Goal: Task Accomplishment & Management: Complete application form

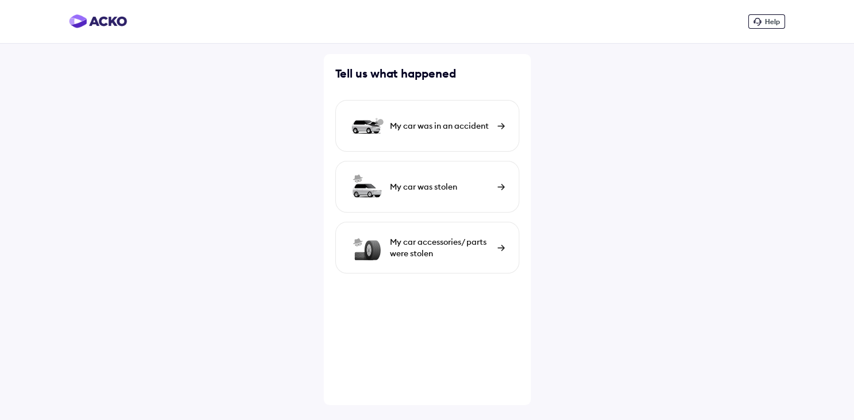
click at [500, 122] on div "My car was in an accident" at bounding box center [427, 126] width 184 height 52
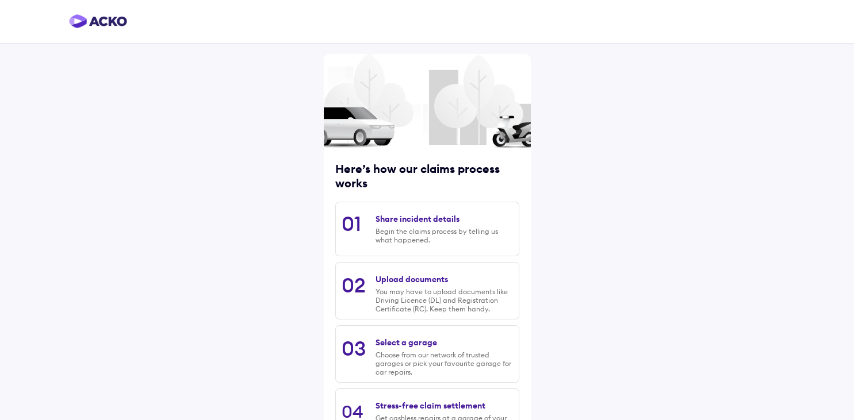
scroll to position [97, 0]
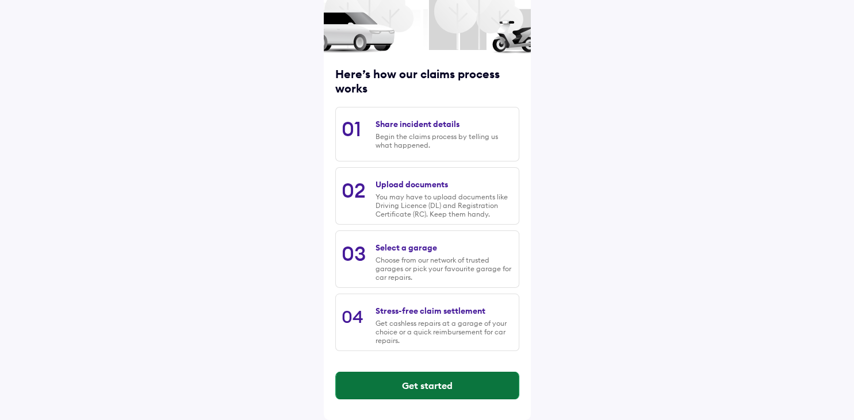
click at [447, 385] on button "Get started" at bounding box center [427, 386] width 183 height 28
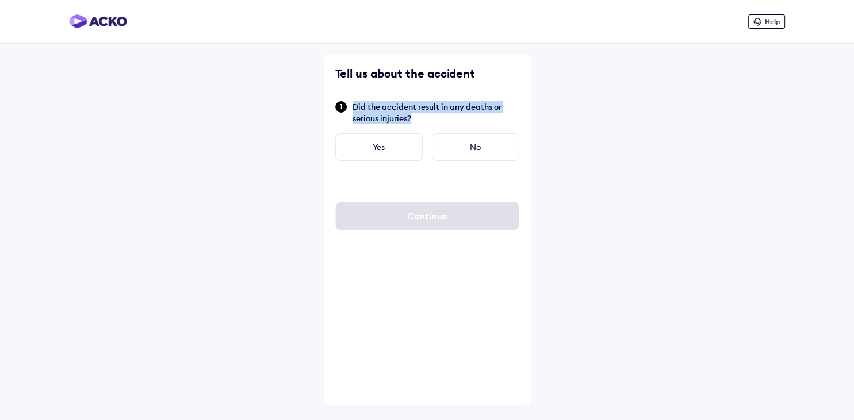
drag, startPoint x: 394, startPoint y: 116, endPoint x: 348, endPoint y: 104, distance: 47.4
click at [348, 104] on div "Did the accident result in any deaths or serious injuries?" at bounding box center [427, 112] width 184 height 24
click at [470, 148] on div "No" at bounding box center [475, 147] width 87 height 28
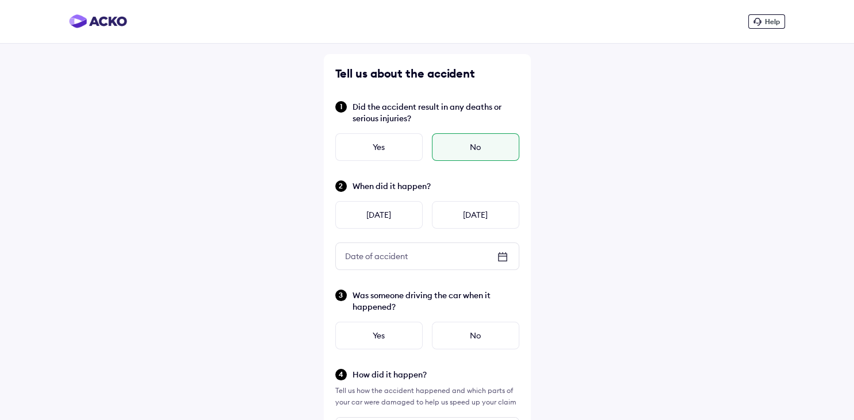
click at [502, 261] on icon at bounding box center [503, 257] width 14 height 14
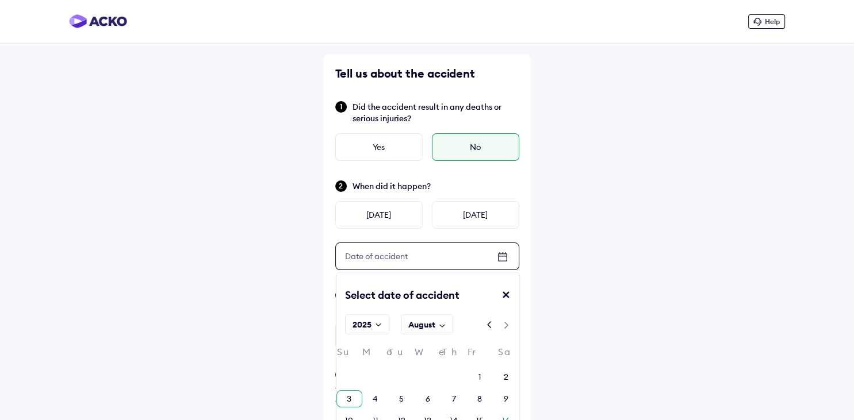
click at [347, 401] on div "3" at bounding box center [349, 398] width 5 height 11
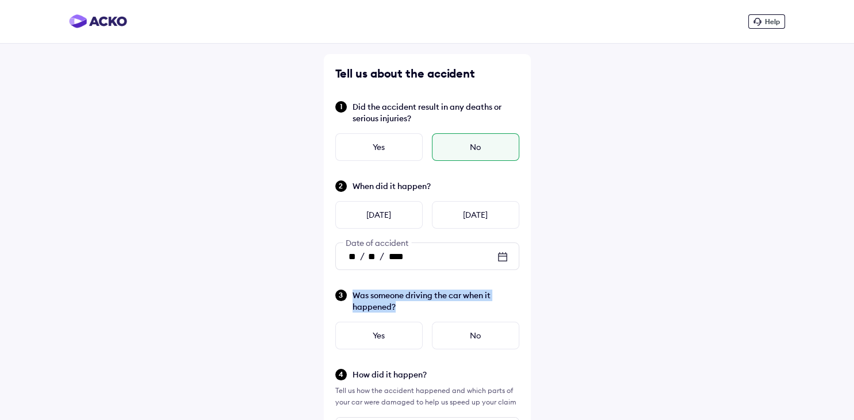
drag, startPoint x: 379, startPoint y: 306, endPoint x: 351, endPoint y: 298, distance: 28.9
click at [351, 298] on div "Was someone driving the car when it happened?" at bounding box center [427, 301] width 184 height 24
copy span "Was someone driving the car when it happened?"
click at [390, 328] on div "Yes" at bounding box center [378, 336] width 87 height 28
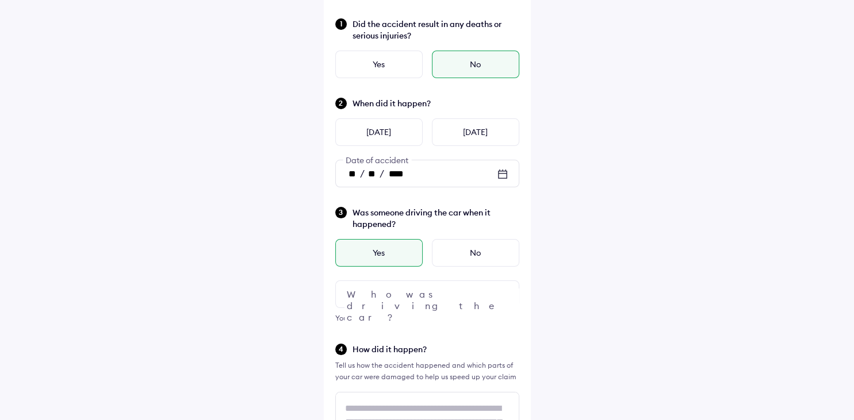
scroll to position [114, 0]
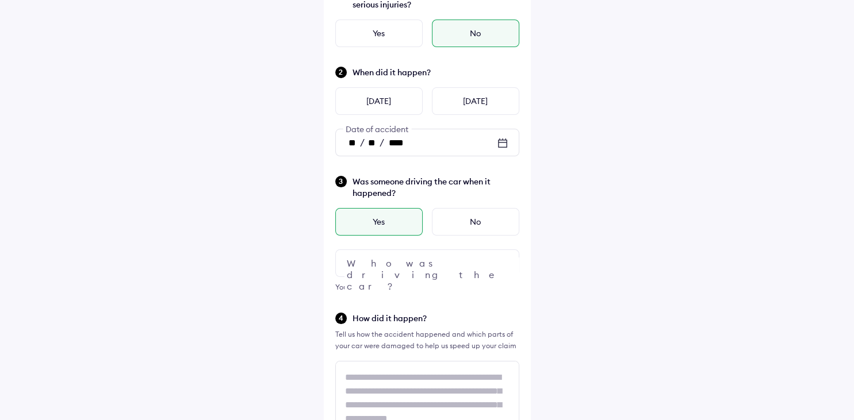
click at [448, 260] on div at bounding box center [427, 264] width 184 height 28
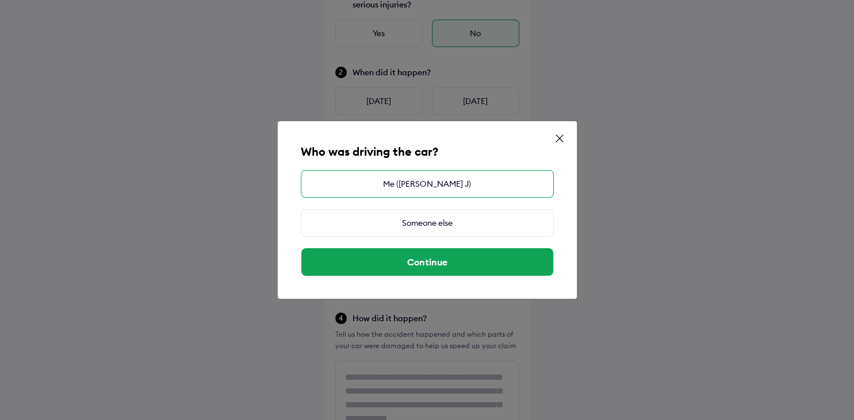
click at [446, 192] on div "Me ([PERSON_NAME] J)" at bounding box center [427, 184] width 253 height 28
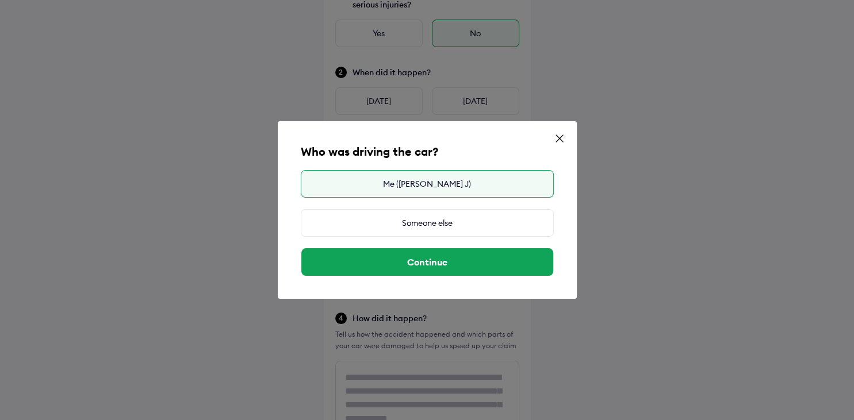
click at [446, 192] on div "Me ([PERSON_NAME] J)" at bounding box center [427, 184] width 253 height 28
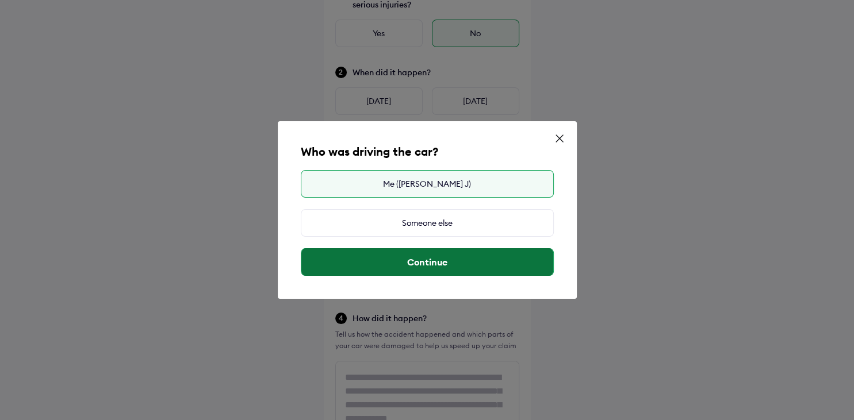
click at [423, 261] on button "Continue" at bounding box center [427, 262] width 252 height 28
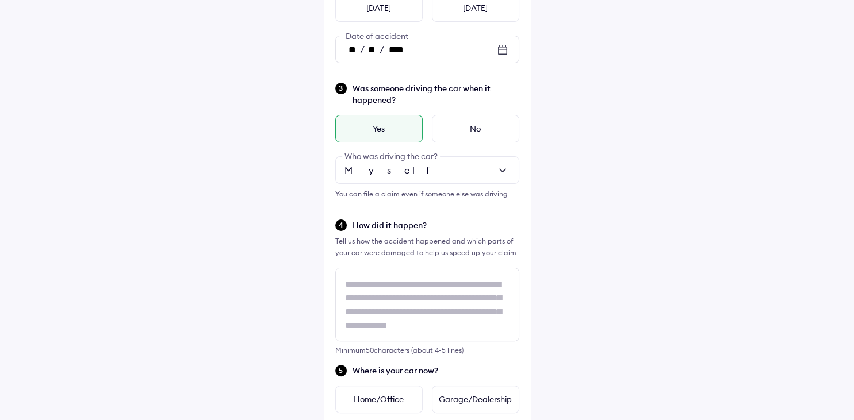
scroll to position [211, 0]
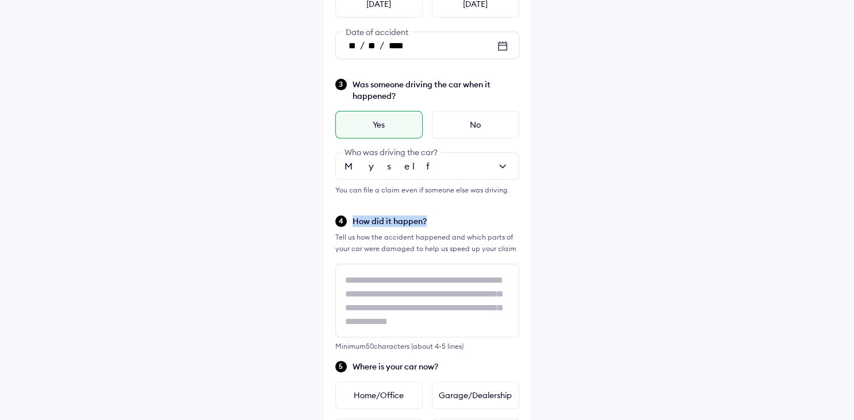
drag, startPoint x: 429, startPoint y: 225, endPoint x: 348, endPoint y: 226, distance: 81.1
click at [348, 226] on div "How did it happen?" at bounding box center [427, 220] width 184 height 13
copy span "How did it happen?"
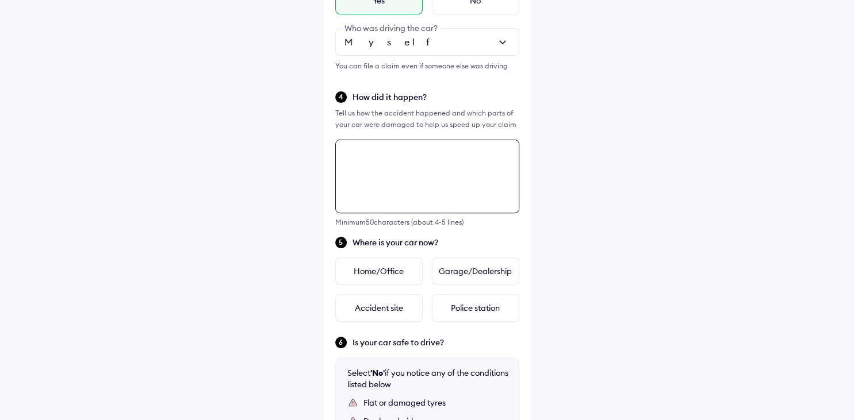
click at [367, 213] on textarea at bounding box center [427, 177] width 184 height 74
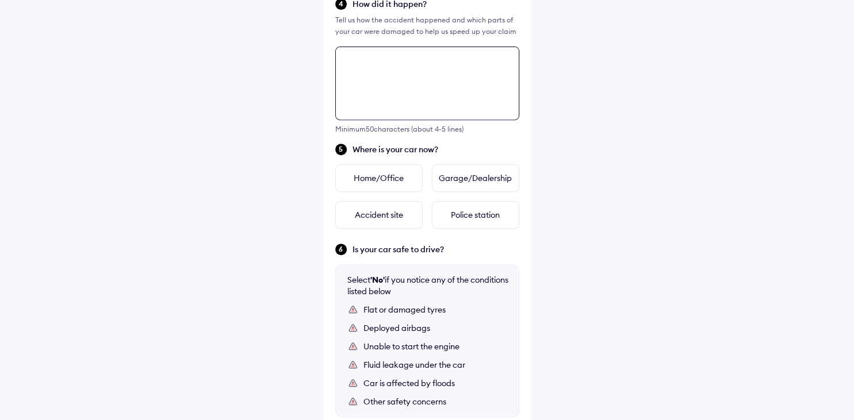
paste textarea "**********"
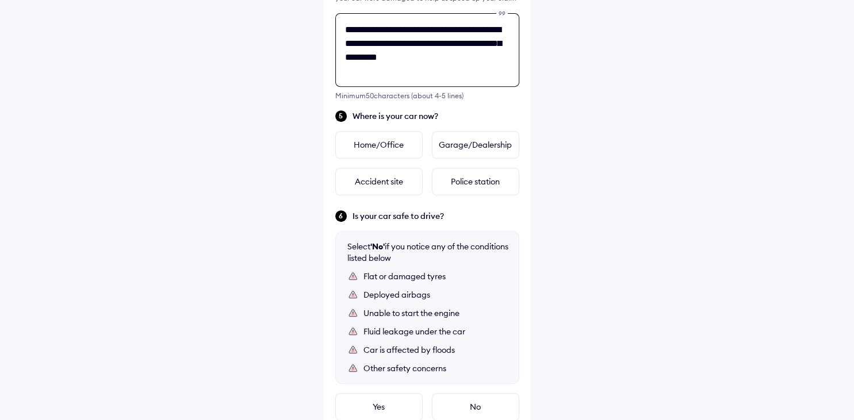
scroll to position [460, 0]
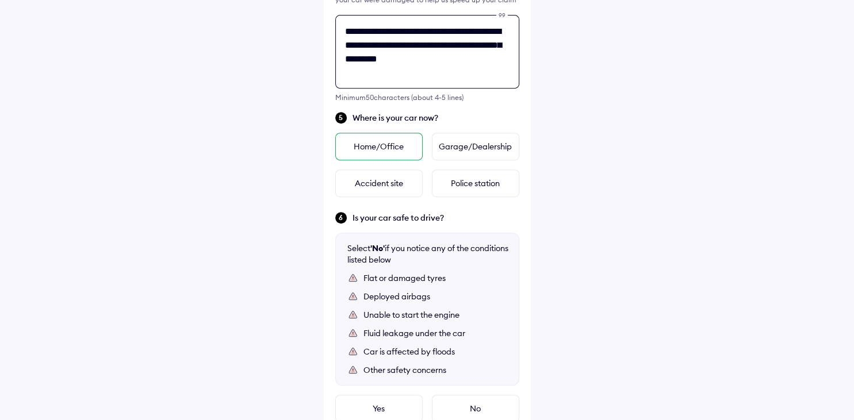
type textarea "**********"
click at [400, 155] on div "Home/Office" at bounding box center [378, 147] width 87 height 28
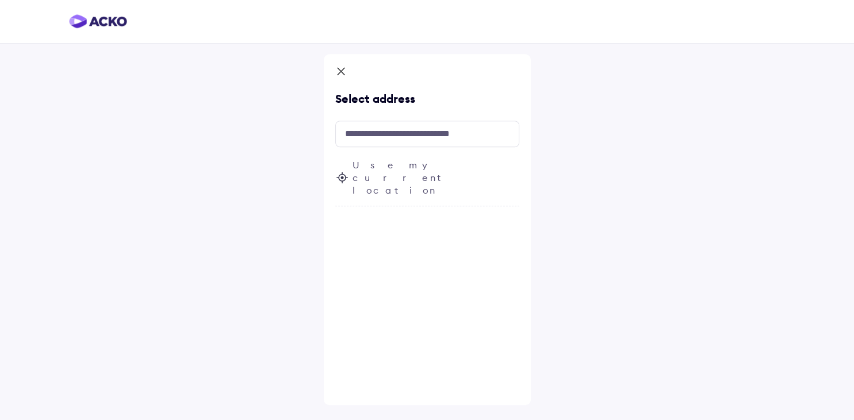
scroll to position [0, 0]
click at [401, 144] on input "text" at bounding box center [427, 134] width 184 height 26
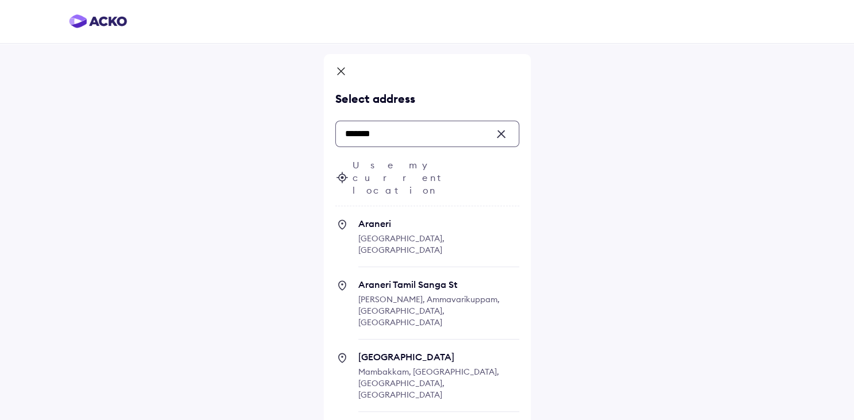
click at [434, 367] on span "Mambakkam, [GEOGRAPHIC_DATA], [GEOGRAPHIC_DATA], [GEOGRAPHIC_DATA]" at bounding box center [428, 383] width 141 height 33
type input "*******"
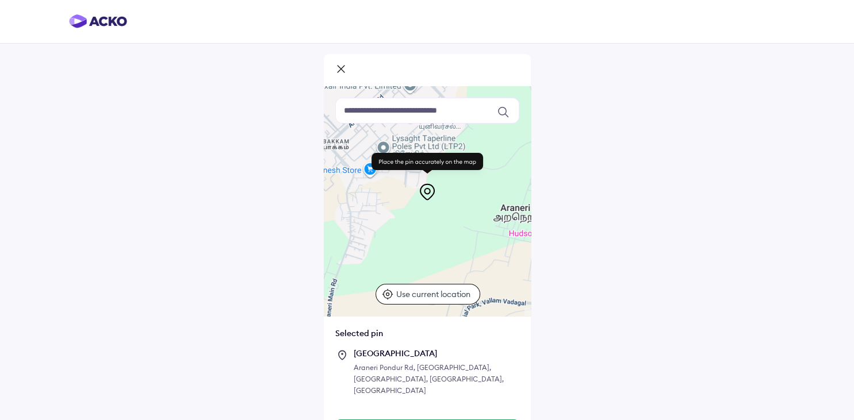
drag, startPoint x: 390, startPoint y: 231, endPoint x: 387, endPoint y: 182, distance: 49.0
click at [387, 182] on div at bounding box center [427, 201] width 207 height 230
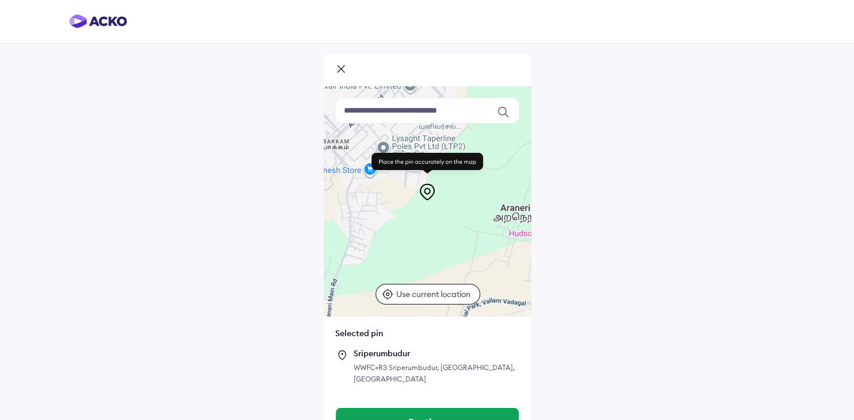
drag, startPoint x: 387, startPoint y: 182, endPoint x: 427, endPoint y: 224, distance: 58.2
click at [427, 224] on div "Keyboard shortcuts Map Data Map data ©2025 Map data ©2025 200 m Click to toggle…" at bounding box center [427, 201] width 207 height 230
drag, startPoint x: 436, startPoint y: 181, endPoint x: 451, endPoint y: 229, distance: 50.6
click at [451, 229] on div "Keyboard shortcuts Map Data Map data ©2025 Map data ©2025 200 m Click to toggle…" at bounding box center [427, 201] width 207 height 230
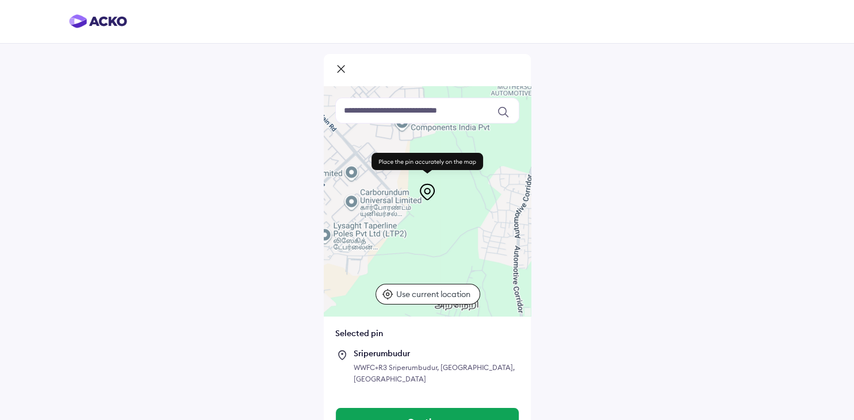
drag, startPoint x: 427, startPoint y: 139, endPoint x: 370, endPoint y: 227, distance: 104.6
click at [370, 227] on div at bounding box center [427, 201] width 207 height 230
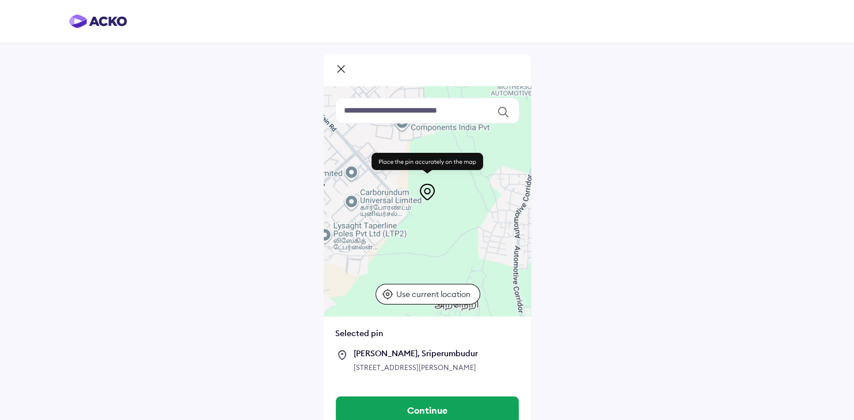
scroll to position [27, 0]
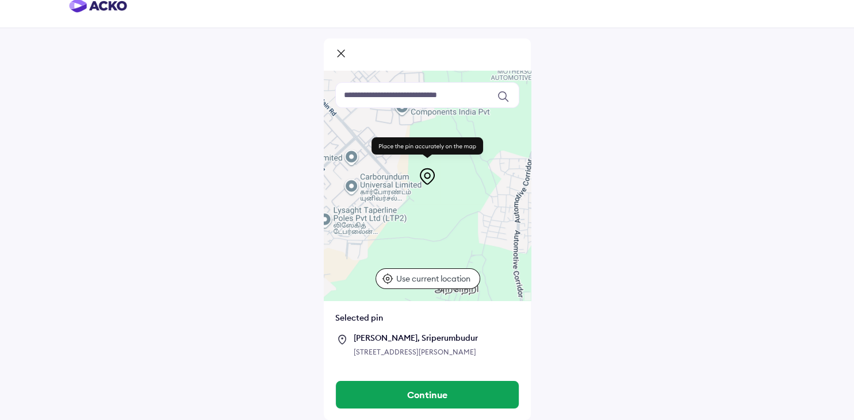
click at [427, 173] on icon at bounding box center [426, 175] width 5 height 5
drag, startPoint x: 427, startPoint y: 167, endPoint x: 429, endPoint y: 190, distance: 23.2
click at [431, 195] on div "Use ctrl + scroll to zoom the map Keyboard shortcuts Map Data Map data ©2025 Ma…" at bounding box center [427, 186] width 207 height 230
click at [427, 167] on icon at bounding box center [427, 176] width 18 height 18
click at [440, 273] on p "Use current location" at bounding box center [434, 278] width 77 height 11
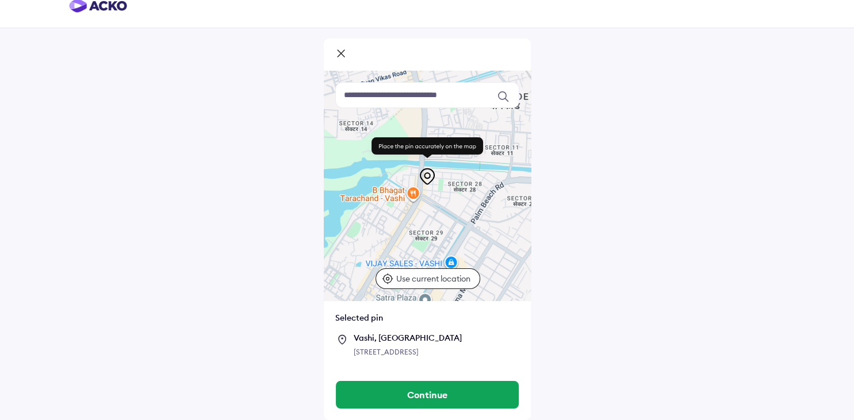
click at [377, 82] on input at bounding box center [427, 95] width 184 height 26
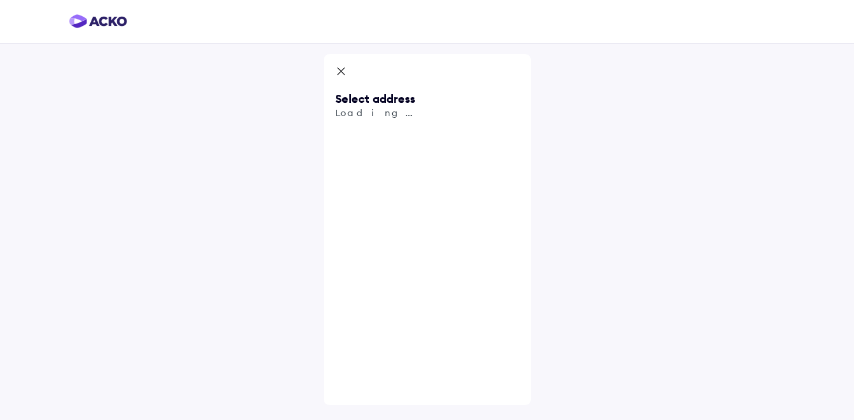
scroll to position [0, 0]
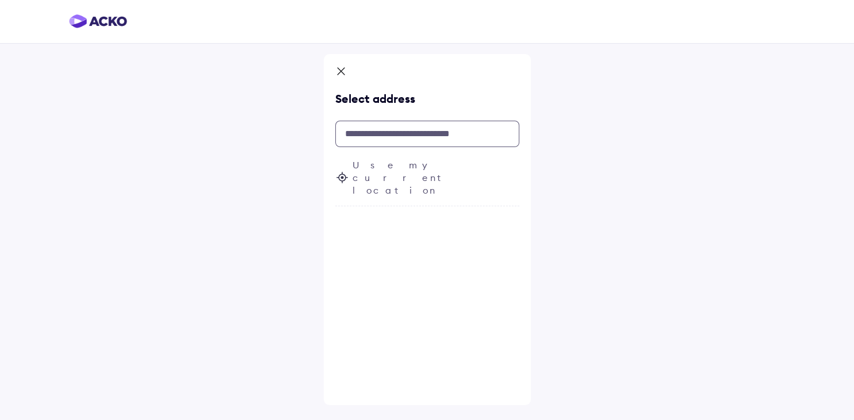
click at [376, 132] on input "text" at bounding box center [427, 134] width 184 height 26
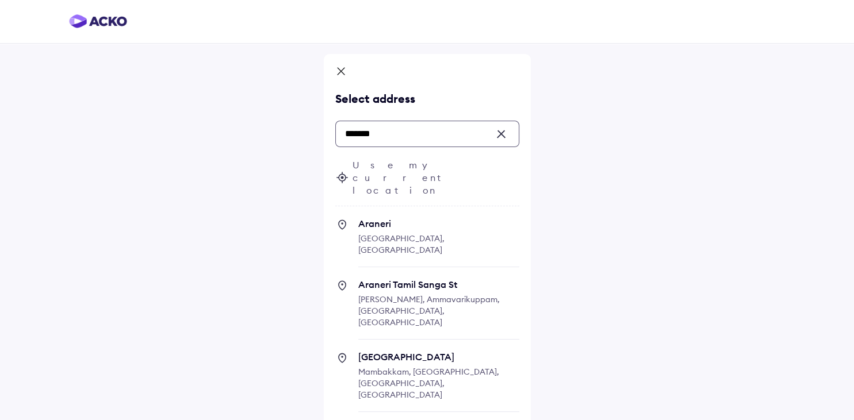
click at [459, 367] on span "Mambakkam, [GEOGRAPHIC_DATA], [GEOGRAPHIC_DATA], [GEOGRAPHIC_DATA]" at bounding box center [428, 383] width 141 height 33
type input "*******"
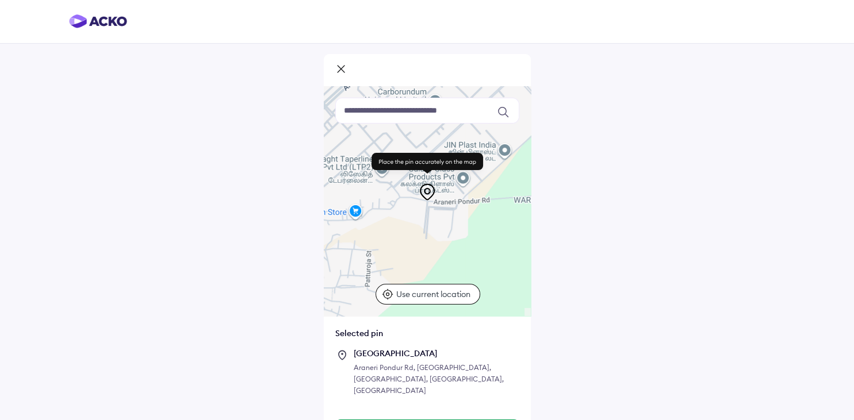
click at [426, 195] on icon at bounding box center [427, 192] width 18 height 18
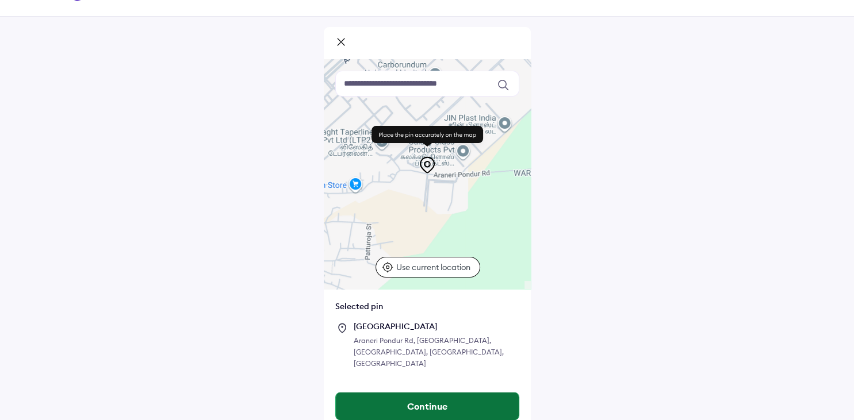
click at [419, 393] on button "Continue" at bounding box center [427, 407] width 183 height 28
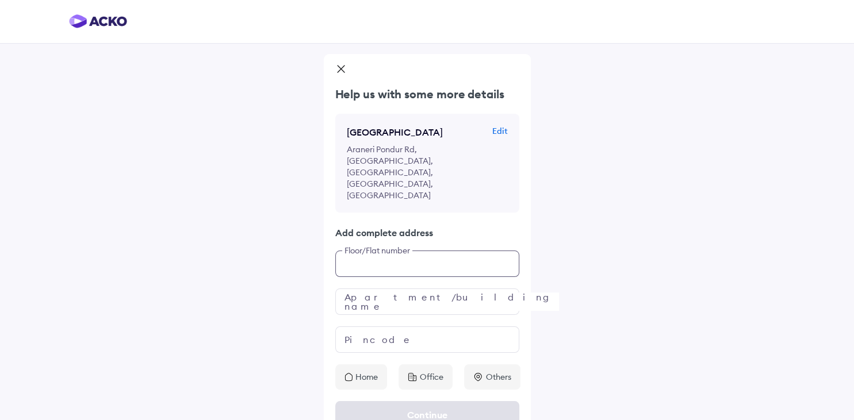
click at [373, 251] on input "text" at bounding box center [427, 264] width 184 height 26
type input "**********"
type input "*******"
type input "******"
click at [367, 371] on p "Home" at bounding box center [366, 376] width 22 height 11
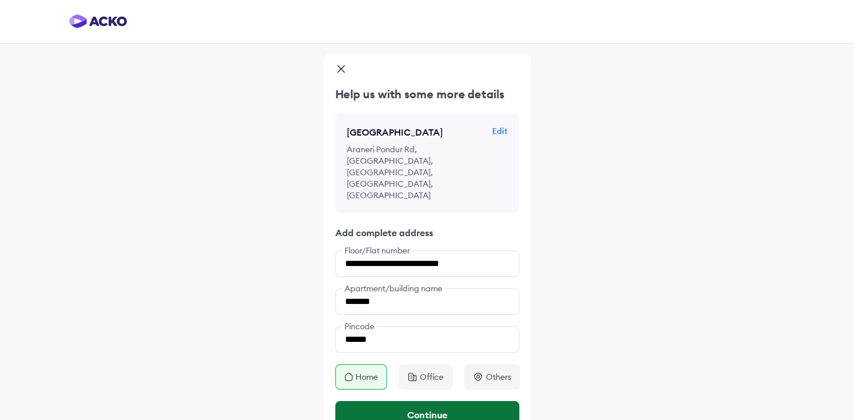
click at [398, 401] on button "Continue" at bounding box center [427, 415] width 184 height 28
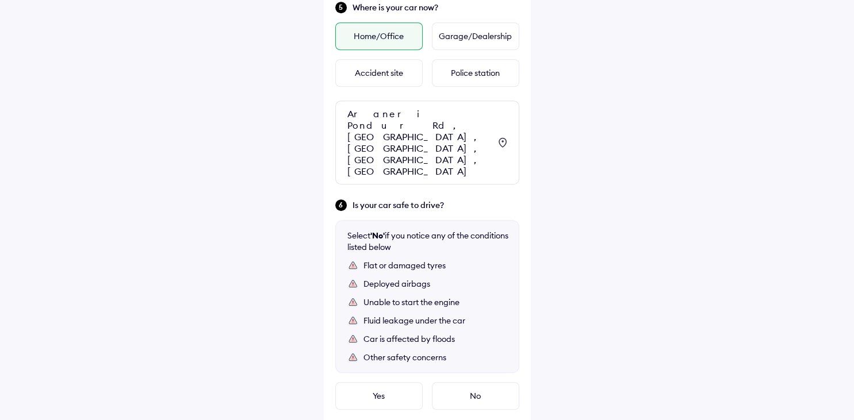
scroll to position [571, 0]
drag, startPoint x: 404, startPoint y: 171, endPoint x: 351, endPoint y: 171, distance: 52.3
click at [351, 198] on div "Is your car safe to drive?" at bounding box center [427, 204] width 184 height 13
copy span "Is your car safe to drive?"
click at [370, 382] on div "Yes" at bounding box center [378, 396] width 87 height 28
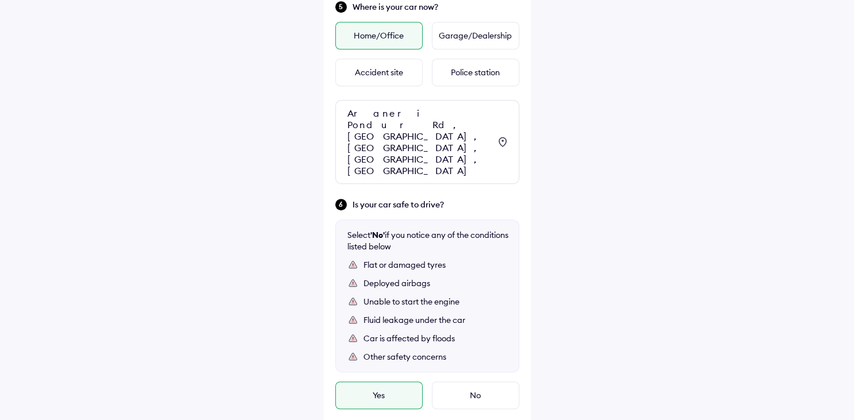
scroll to position [628, 0]
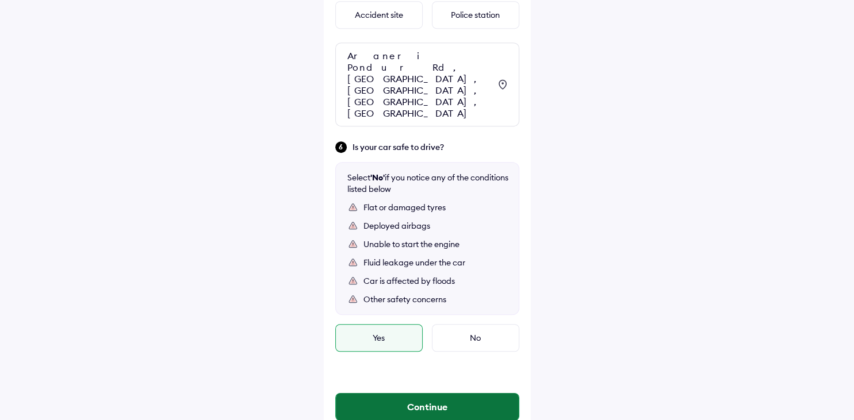
click at [429, 393] on button "Continue" at bounding box center [427, 407] width 183 height 28
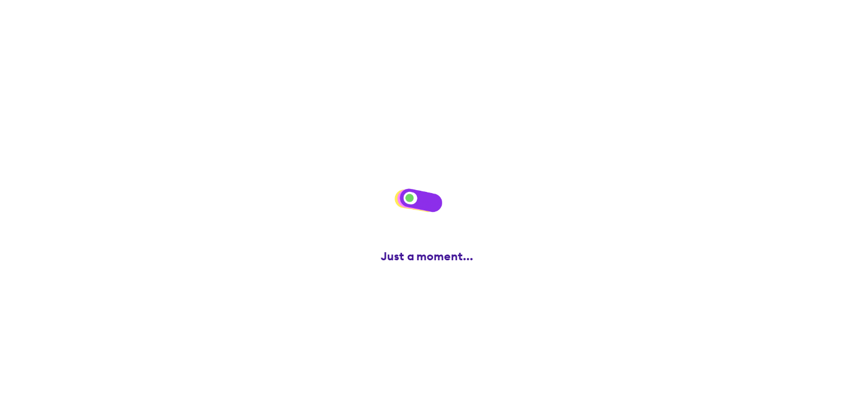
scroll to position [0, 0]
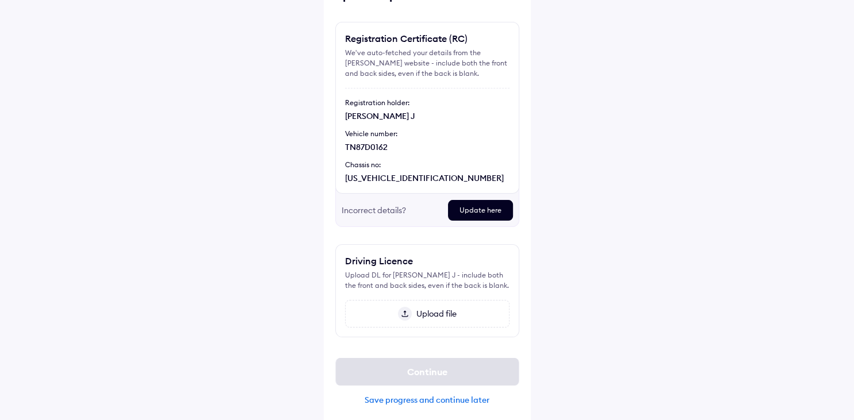
scroll to position [79, 0]
click at [407, 312] on img at bounding box center [405, 313] width 14 height 14
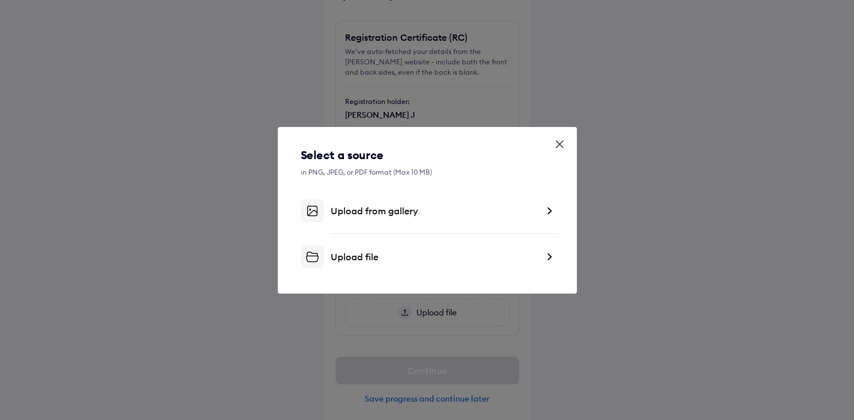
click at [528, 213] on div "Upload from gallery" at bounding box center [434, 210] width 207 height 11
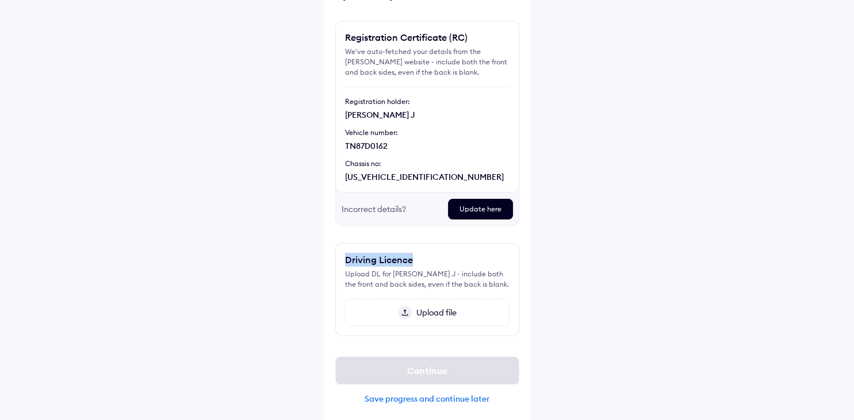
drag, startPoint x: 367, startPoint y: 260, endPoint x: 337, endPoint y: 256, distance: 30.7
click at [337, 256] on div "Driving Licence Upload DL for [PERSON_NAME] J - include both the front and back…" at bounding box center [427, 289] width 184 height 93
copy div "Driving Licence"
click at [408, 312] on img at bounding box center [405, 313] width 14 height 14
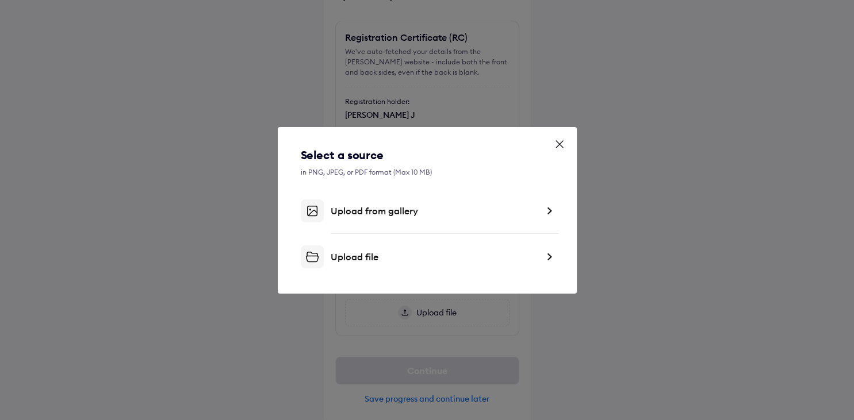
click at [523, 210] on div "Upload from gallery" at bounding box center [434, 210] width 207 height 11
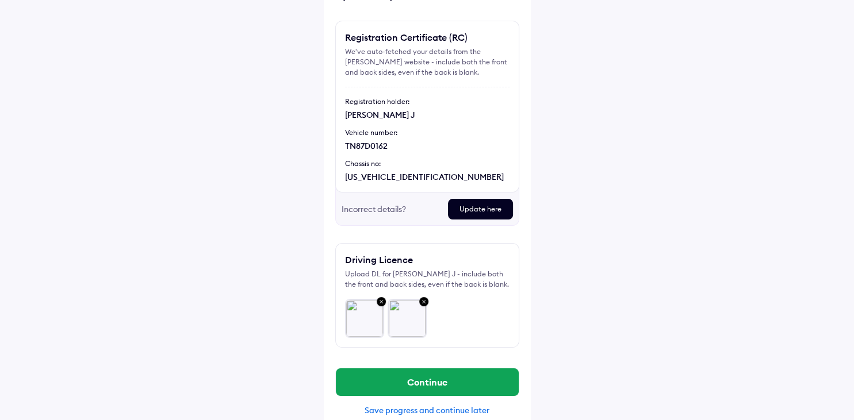
scroll to position [94, 0]
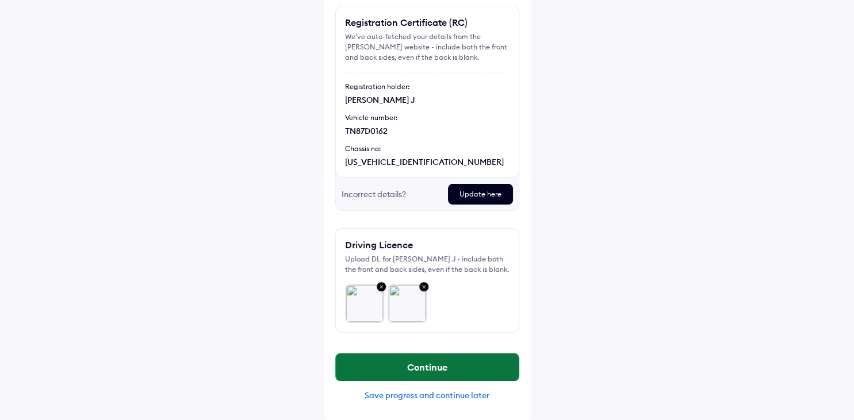
click at [422, 366] on button "Continue" at bounding box center [427, 368] width 183 height 28
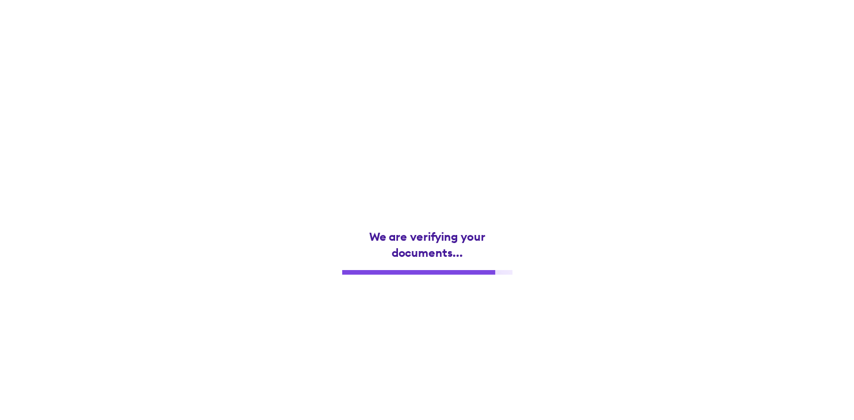
scroll to position [0, 0]
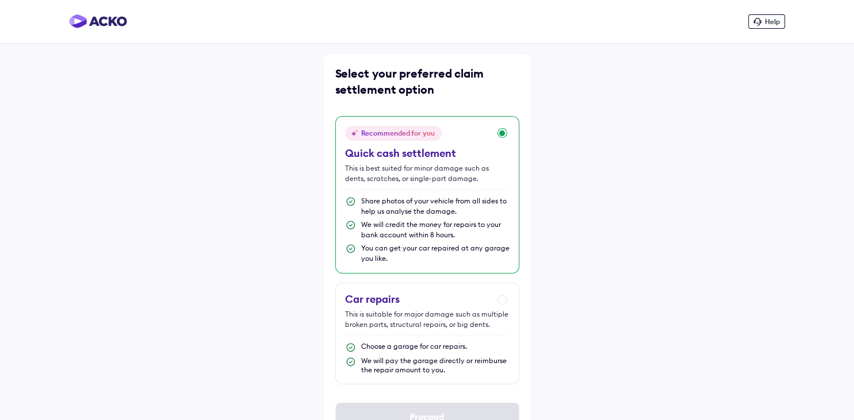
scroll to position [30, 0]
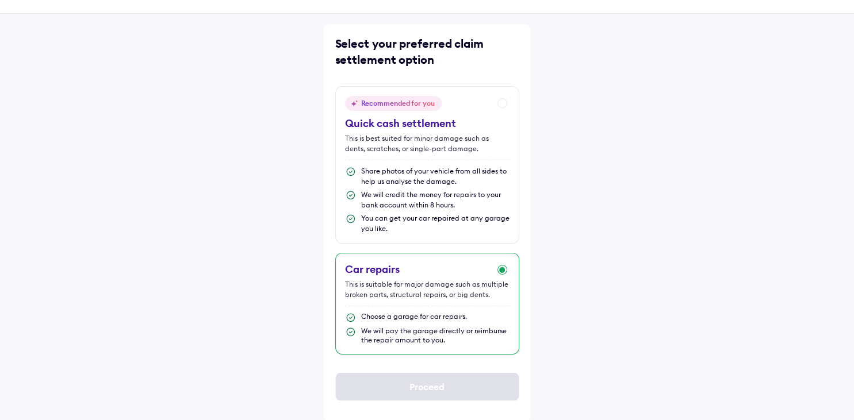
click at [505, 269] on div "Car repairs This is suitable for major damage such as multiple broken parts, st…" at bounding box center [427, 304] width 184 height 102
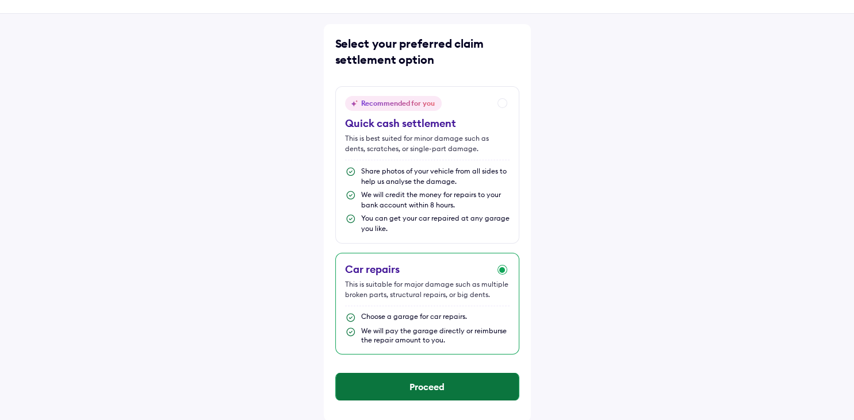
click at [427, 390] on button "Proceed" at bounding box center [427, 387] width 183 height 28
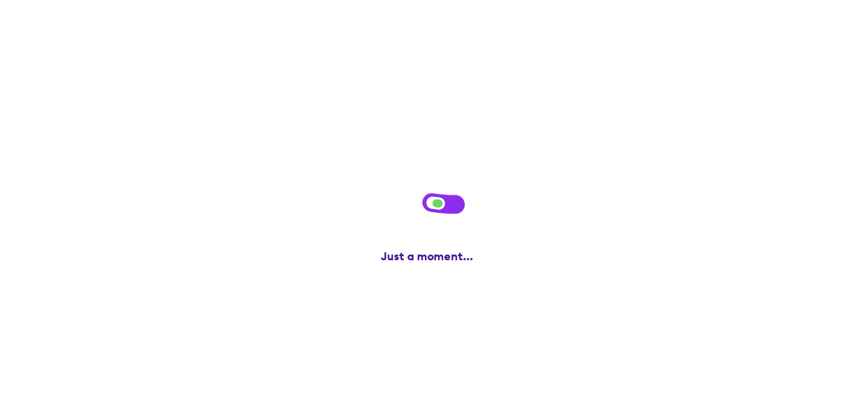
scroll to position [0, 0]
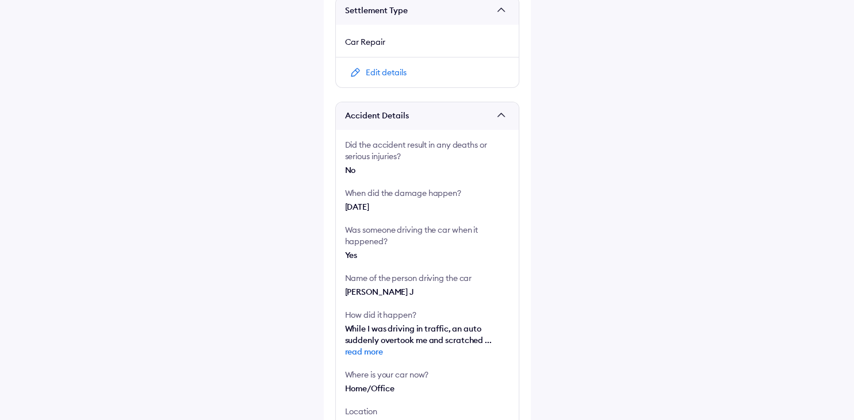
scroll to position [536, 0]
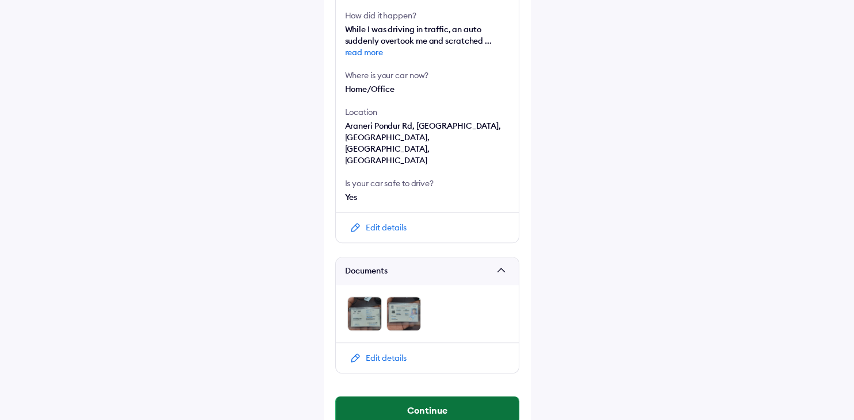
click at [434, 397] on button "Continue" at bounding box center [427, 411] width 183 height 28
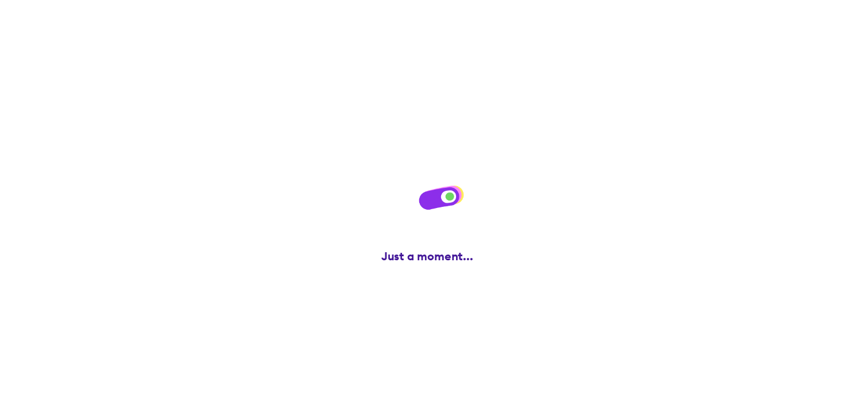
scroll to position [0, 0]
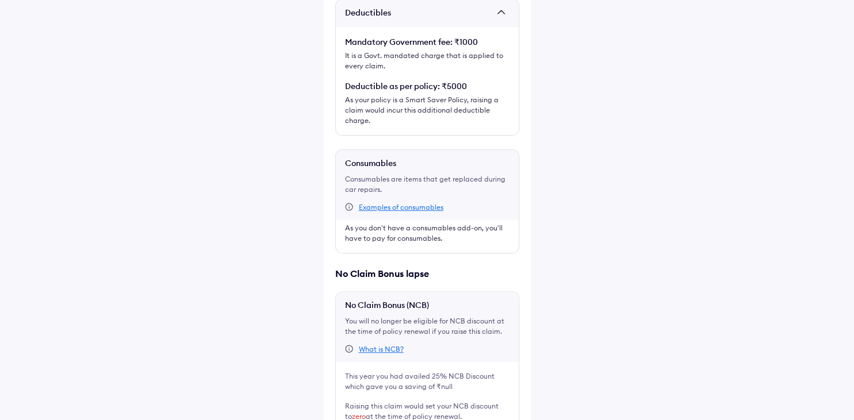
scroll to position [329, 0]
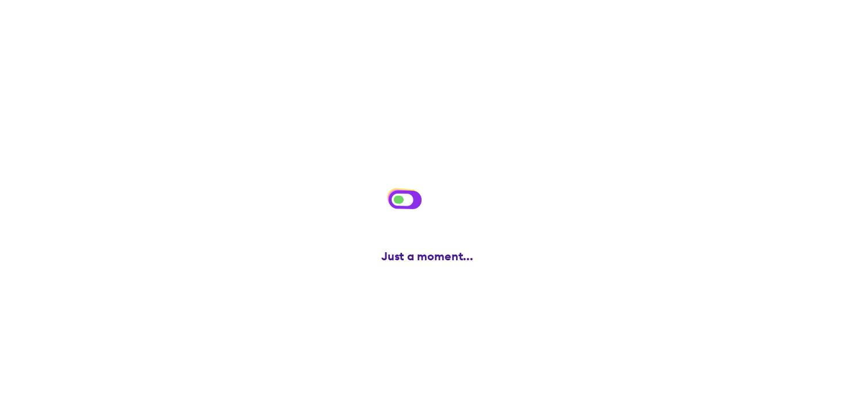
scroll to position [0, 0]
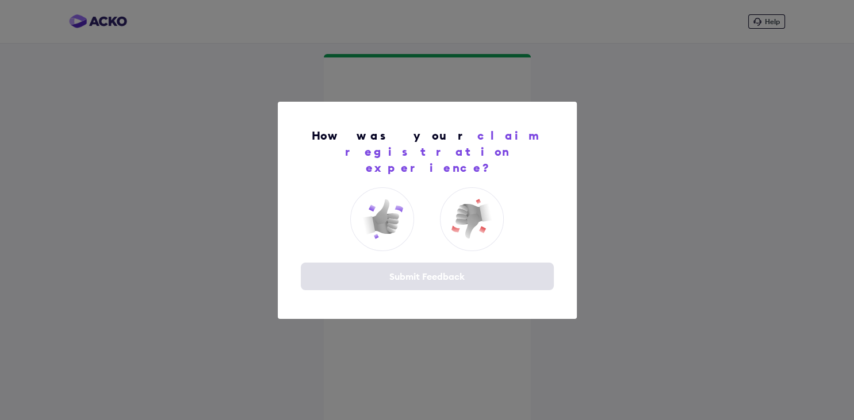
click at [597, 151] on div "How was your claim registration experience? Submit Feedback" at bounding box center [427, 210] width 854 height 420
click at [405, 216] on div at bounding box center [382, 219] width 64 height 64
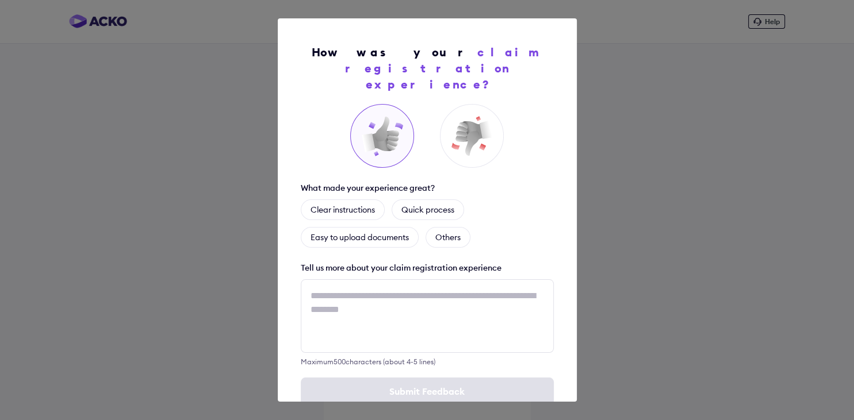
click at [641, 122] on div "How was your claim registration experience? What made your experience great? Cl…" at bounding box center [427, 210] width 854 height 420
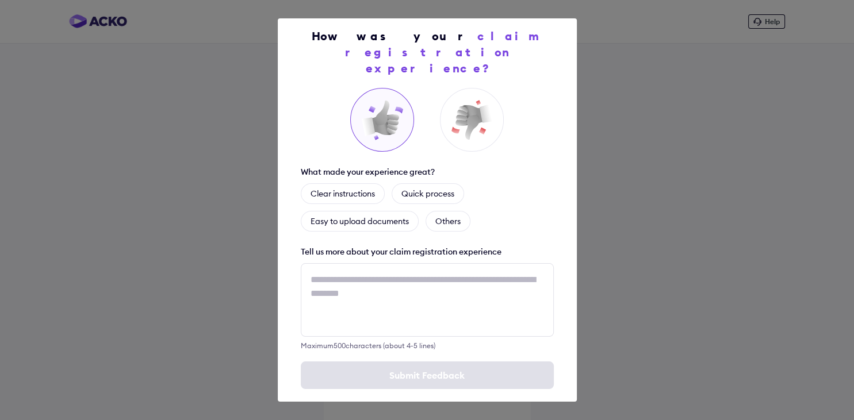
click at [643, 160] on div "How was your claim registration experience? What made your experience great? Cl…" at bounding box center [427, 210] width 854 height 420
